Goal: Information Seeking & Learning: Find specific fact

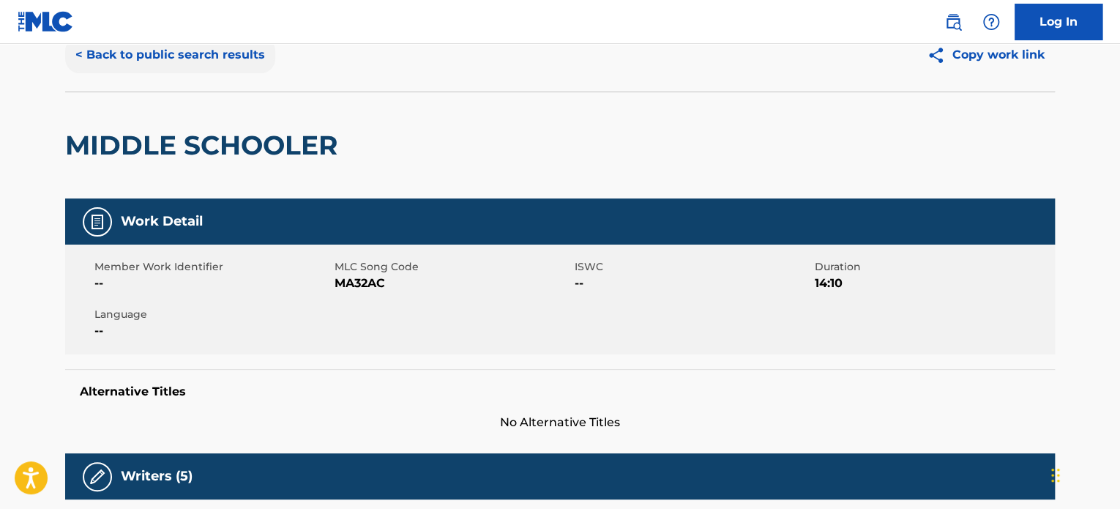
click at [214, 59] on button "< Back to public search results" at bounding box center [170, 55] width 210 height 37
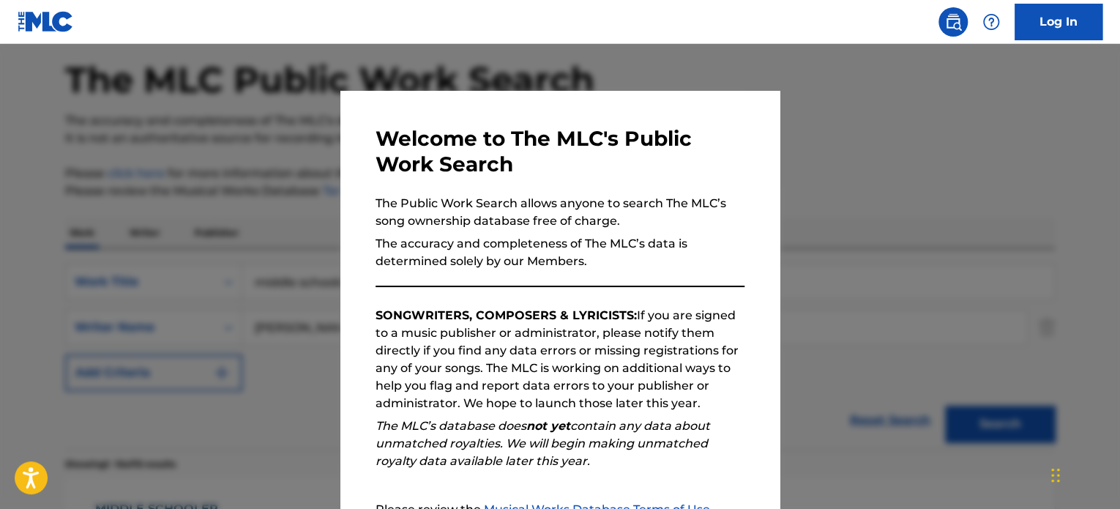
scroll to position [203, 0]
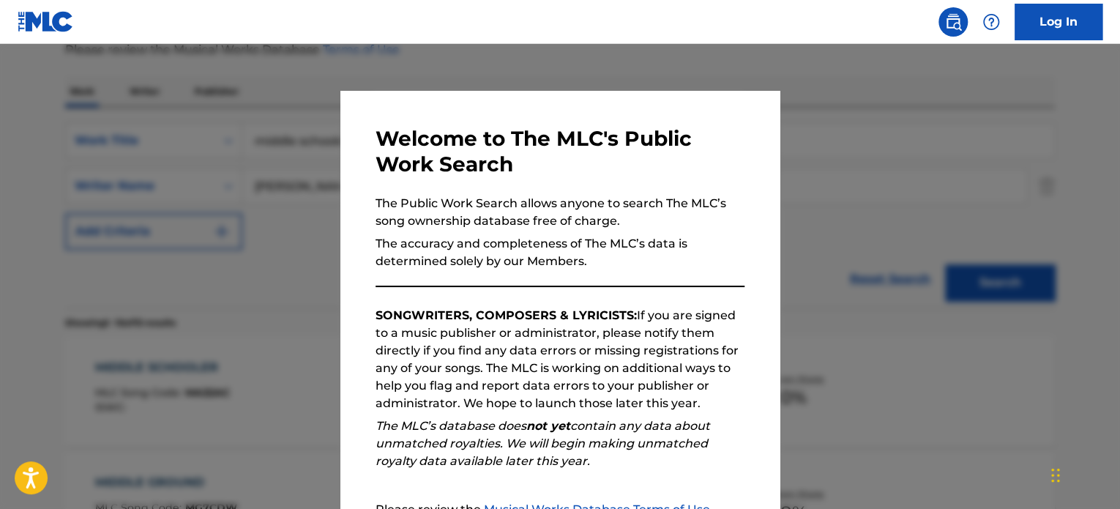
click at [214, 61] on div at bounding box center [560, 298] width 1120 height 509
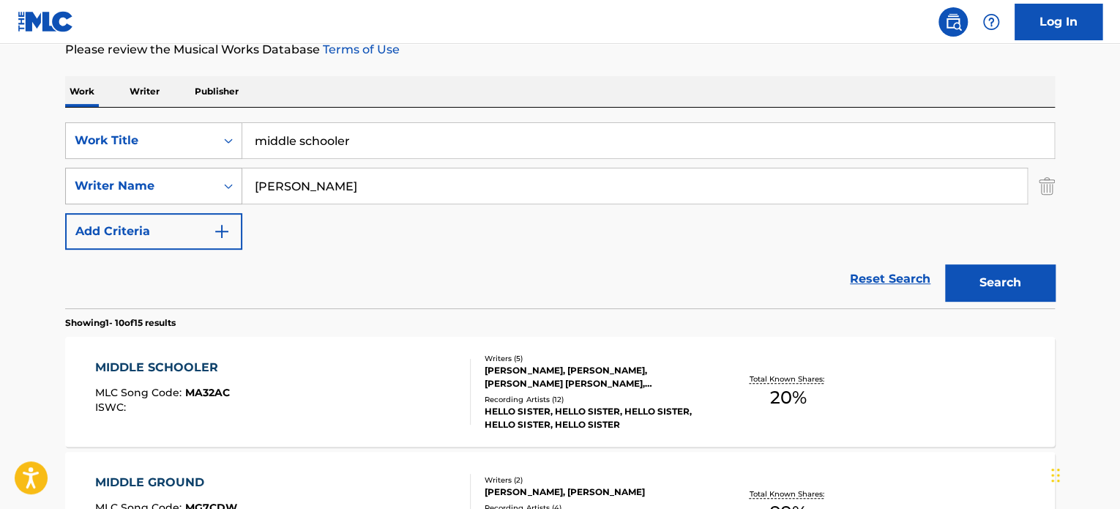
drag, startPoint x: 373, startPoint y: 143, endPoint x: 79, endPoint y: 167, distance: 295.2
click at [79, 167] on div "SearchWithCriteria8244ac94-2410-4da2-bd3e-15cc6d1424a7 Work Title middle school…" at bounding box center [559, 185] width 989 height 127
type input "darling i"
type input "white"
click at [945, 264] on button "Search" at bounding box center [1000, 282] width 110 height 37
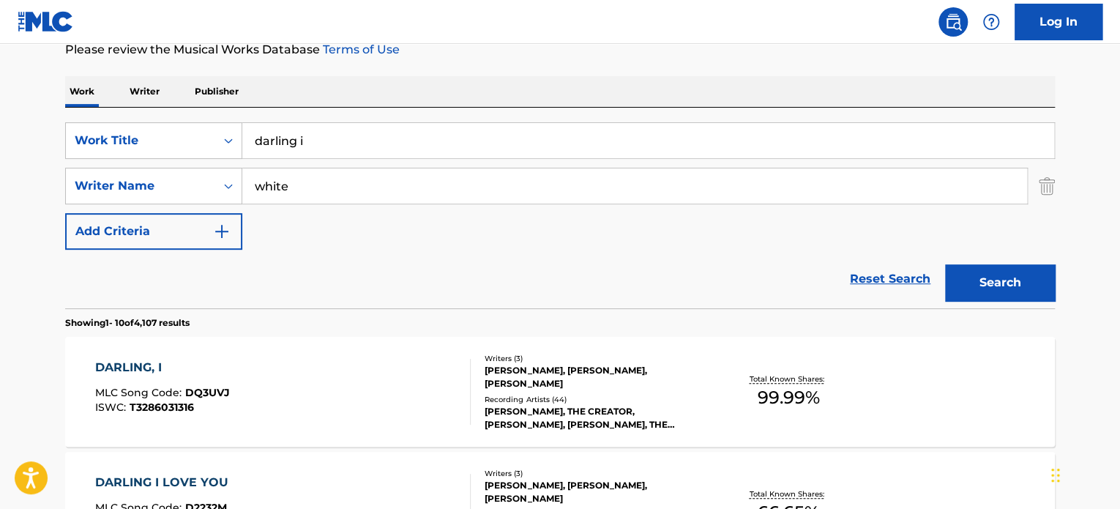
click at [145, 362] on div "DARLING, I" at bounding box center [162, 368] width 135 height 18
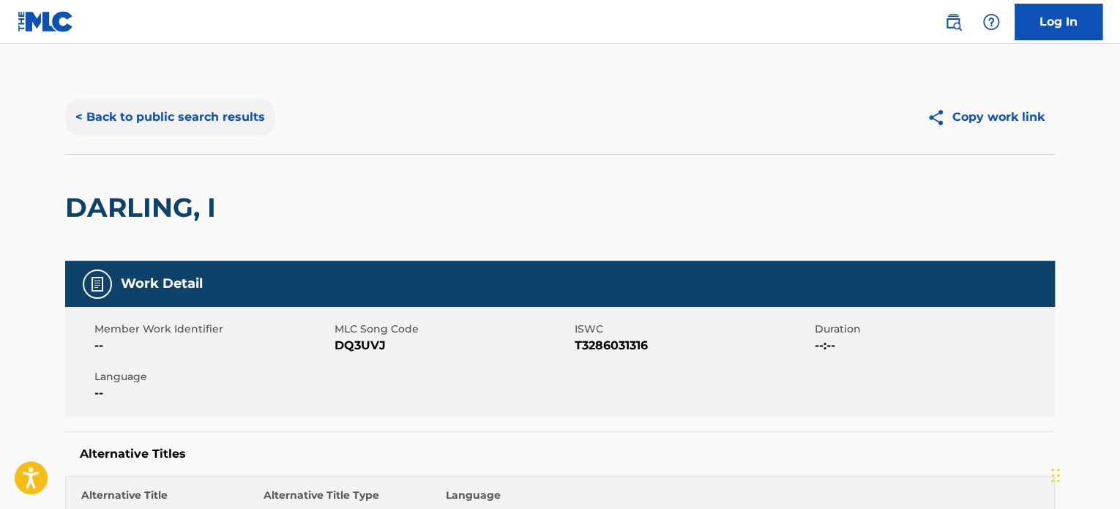
click at [219, 113] on button "< Back to public search results" at bounding box center [170, 117] width 210 height 37
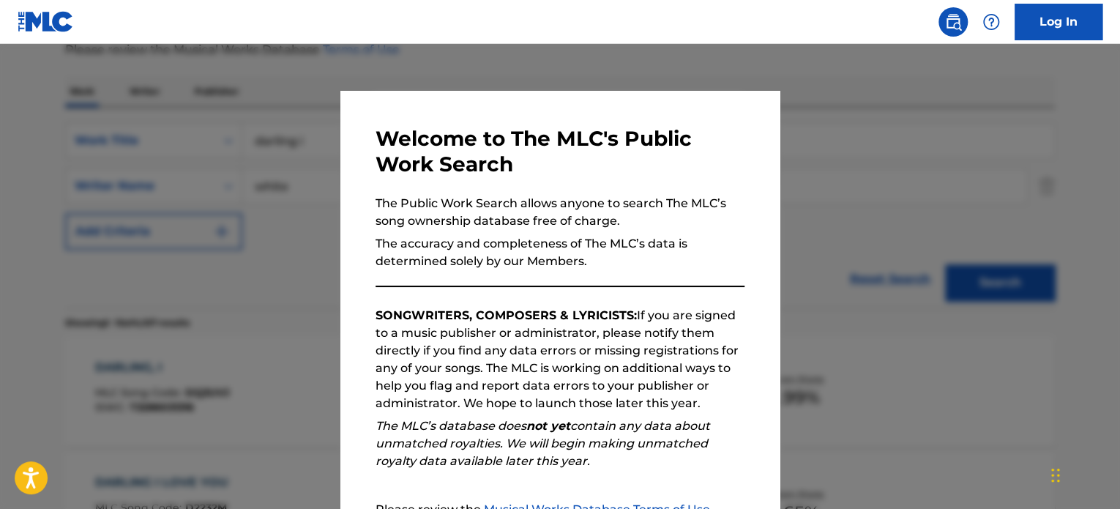
click at [225, 154] on div at bounding box center [560, 298] width 1120 height 509
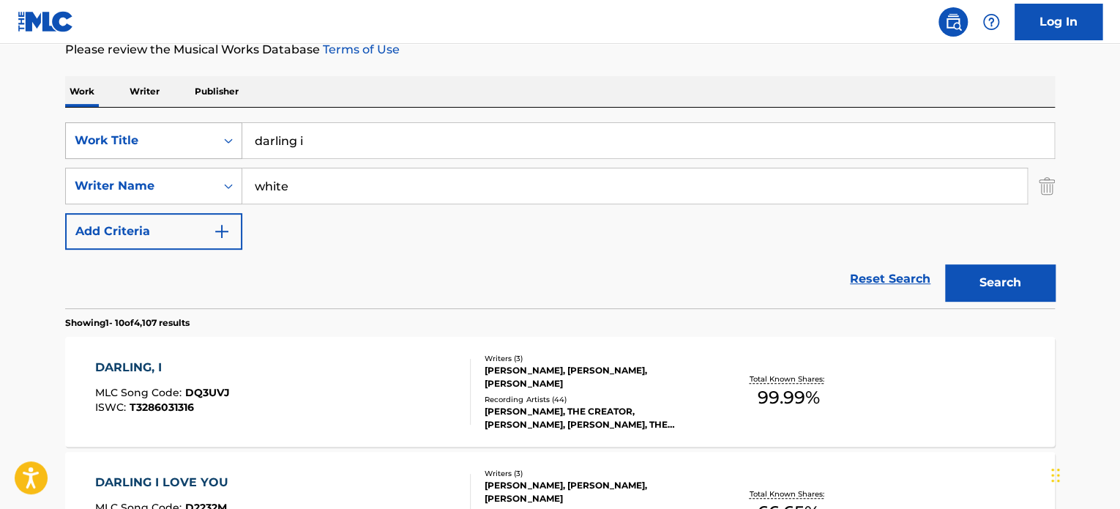
drag, startPoint x: 322, startPoint y: 126, endPoint x: 124, endPoint y: 132, distance: 197.7
click at [132, 132] on div "SearchWithCriteria8244ac94-2410-4da2-bd3e-15cc6d1424a7 Work Title darling i" at bounding box center [559, 140] width 989 height 37
type input "big change"
type input "[PERSON_NAME]"
click at [945, 264] on button "Search" at bounding box center [1000, 282] width 110 height 37
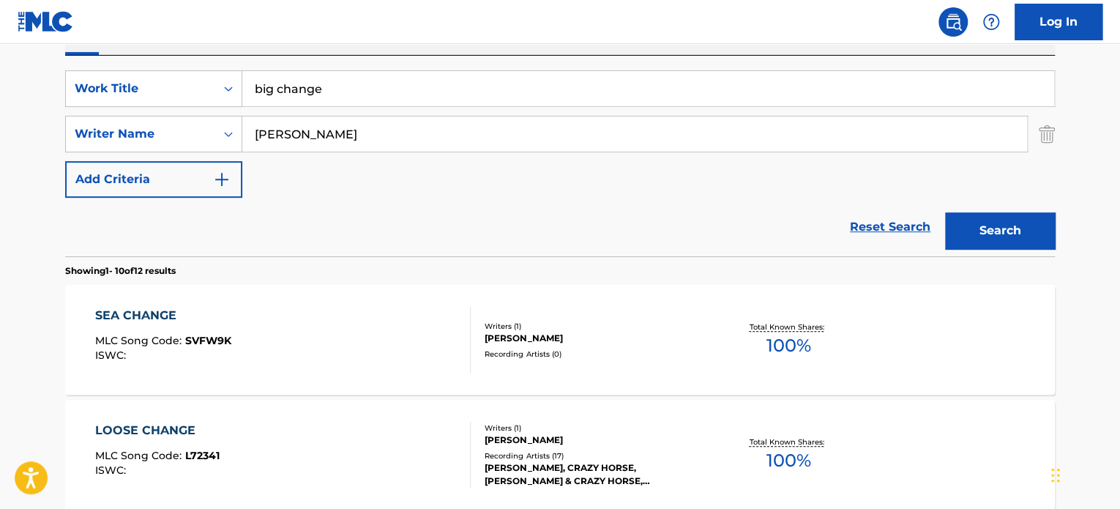
scroll to position [243, 0]
